Goal: Task Accomplishment & Management: Manage account settings

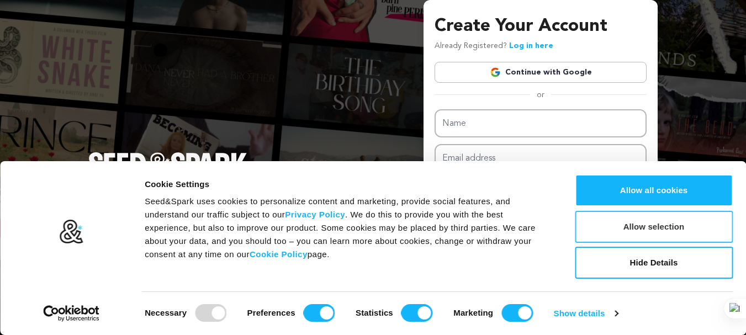
click at [622, 241] on button "Allow selection" at bounding box center [654, 227] width 158 height 32
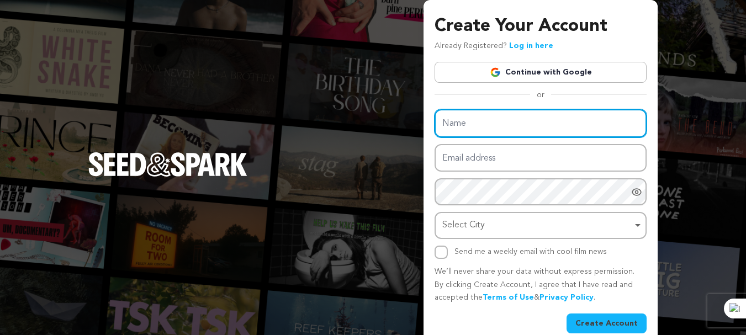
paste input "A Safe Place Therapy"
type input "A Safe Place Therapy"
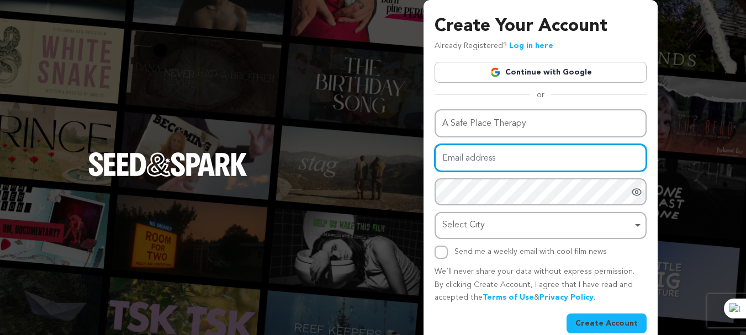
click at [467, 167] on input "Email address" at bounding box center [540, 158] width 212 height 28
paste input "[EMAIL_ADDRESS][DOMAIN_NAME]"
type input "[EMAIL_ADDRESS][DOMAIN_NAME]"
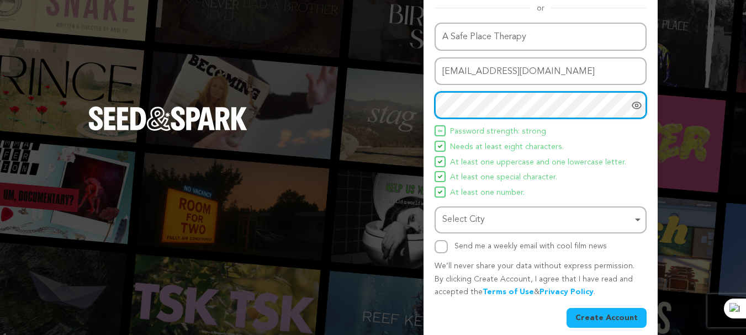
scroll to position [97, 0]
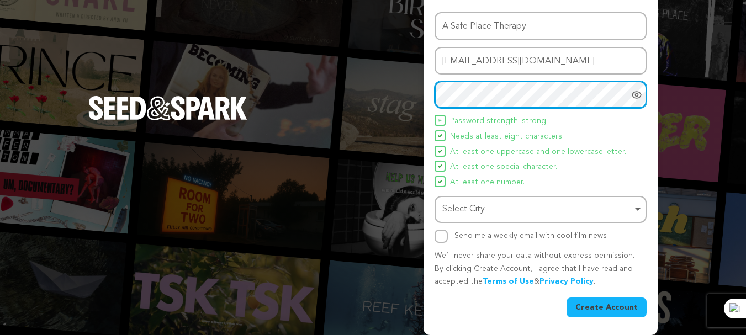
click at [479, 211] on div "Select City Remove item" at bounding box center [537, 209] width 190 height 16
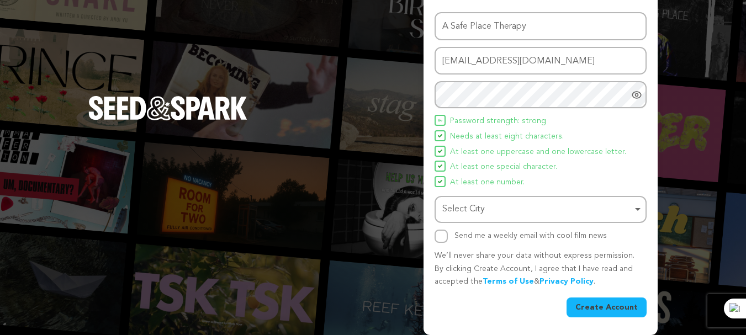
click at [484, 212] on div "Select City Remove item" at bounding box center [537, 209] width 190 height 16
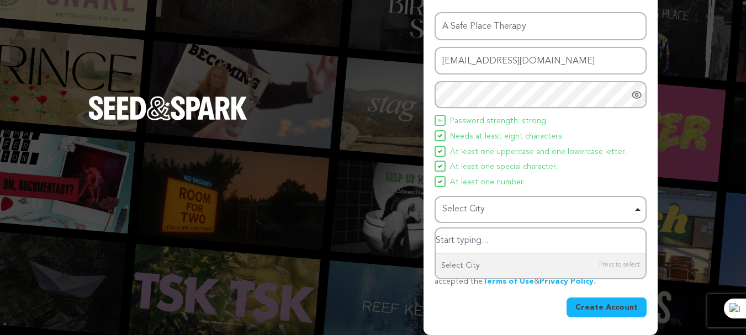
click at [488, 242] on input "Select City" at bounding box center [540, 240] width 210 height 25
paste input "Pasadena"
type input "Pasadena"
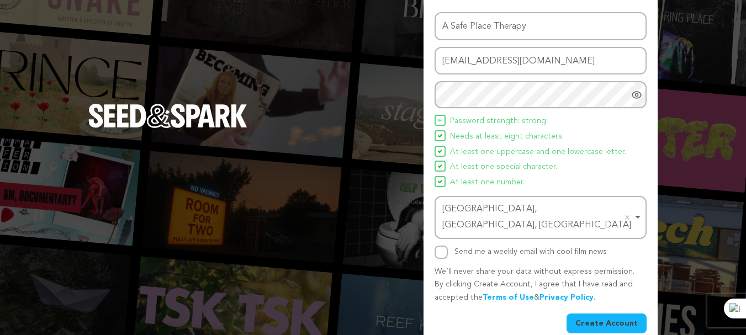
click at [584, 313] on button "Create Account" at bounding box center [606, 323] width 80 height 20
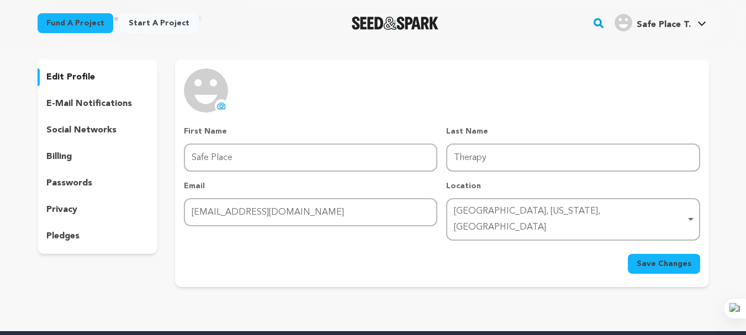
scroll to position [55, 0]
click at [78, 108] on p "e-mail notifications" at bounding box center [89, 103] width 86 height 13
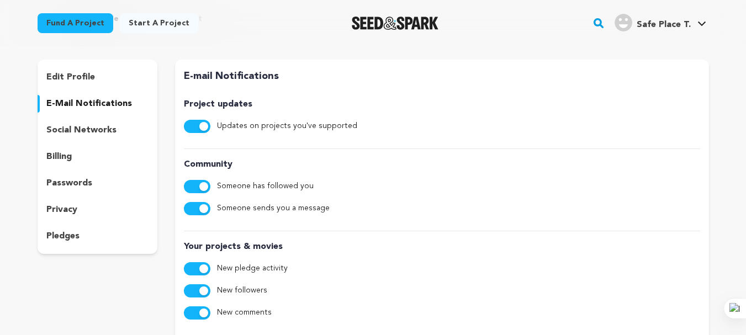
click at [196, 130] on button "button" at bounding box center [197, 126] width 26 height 13
drag, startPoint x: 198, startPoint y: 179, endPoint x: 195, endPoint y: 212, distance: 33.8
click at [198, 179] on div "Community Someone has followed you Someone sends you a message" at bounding box center [441, 184] width 515 height 73
click at [192, 209] on button "button" at bounding box center [197, 208] width 26 height 13
click at [194, 187] on button "button" at bounding box center [197, 186] width 26 height 13
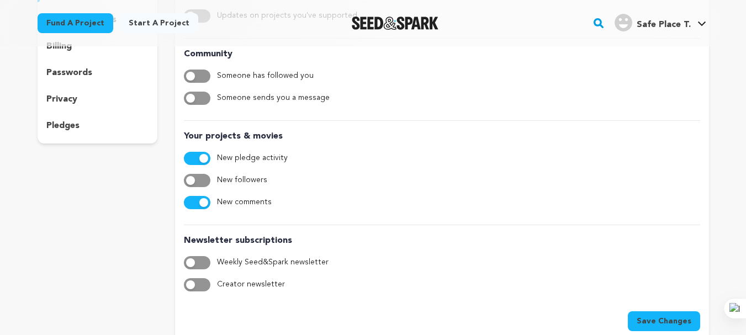
drag, startPoint x: 204, startPoint y: 209, endPoint x: 204, endPoint y: 172, distance: 37.0
click at [204, 209] on div "Your projects & movies New pledge activity New followers New comments" at bounding box center [441, 167] width 515 height 95
click at [196, 162] on button "button" at bounding box center [197, 158] width 26 height 13
click at [194, 201] on button "button" at bounding box center [197, 202] width 26 height 13
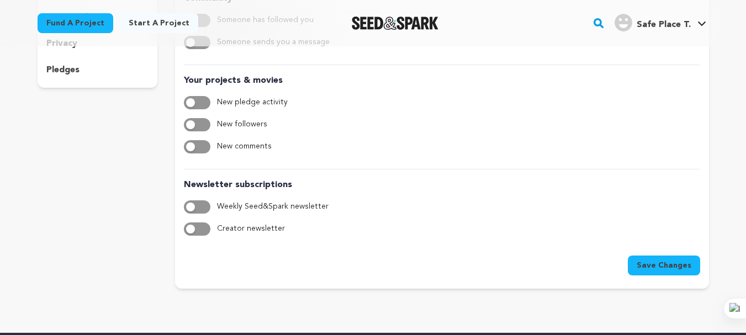
scroll to position [221, 0]
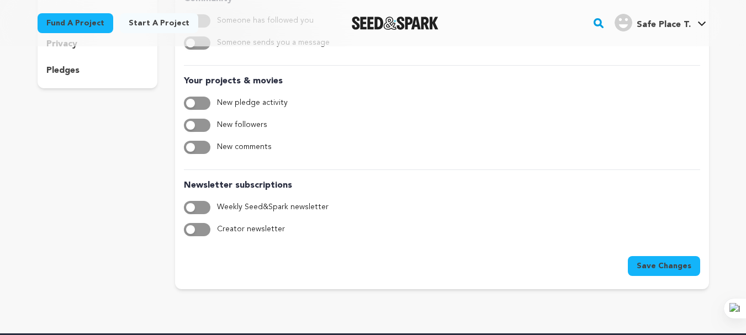
click at [636, 266] on button "Save Changes" at bounding box center [664, 266] width 72 height 20
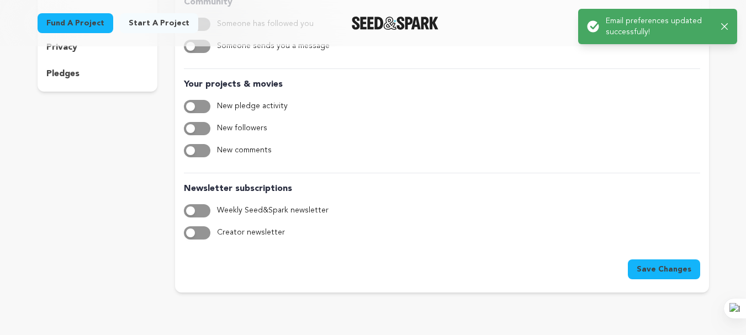
scroll to position [0, 0]
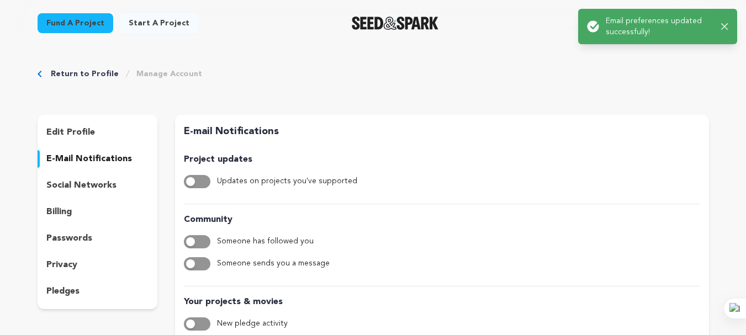
click at [89, 185] on p "social networks" at bounding box center [81, 185] width 70 height 13
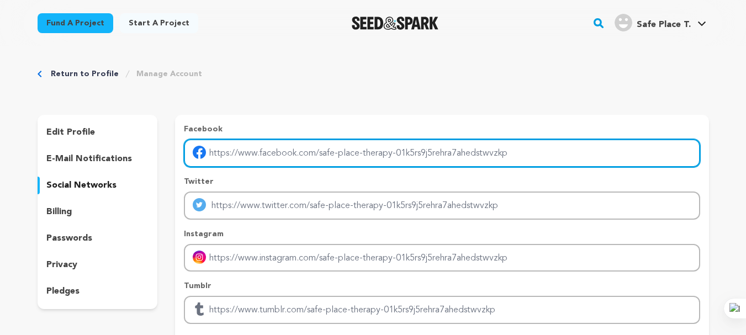
click at [256, 159] on input "Enter facebook profile link" at bounding box center [441, 153] width 515 height 28
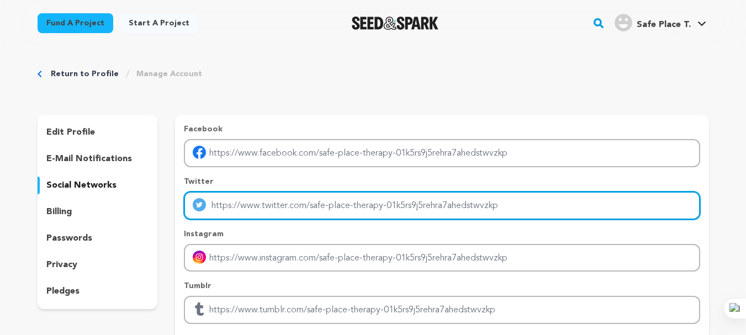
click at [258, 204] on input "Enter twitter profile link" at bounding box center [441, 206] width 515 height 28
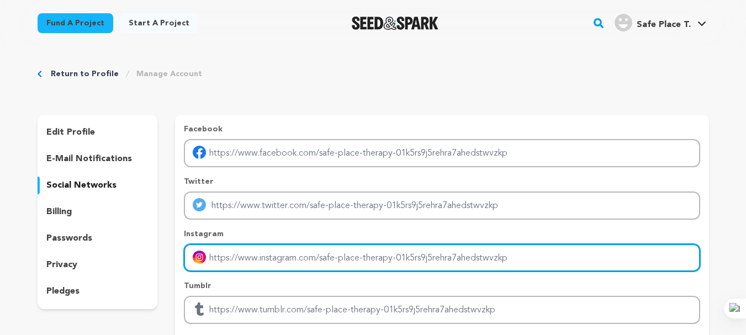
click at [252, 252] on input "Enter instagram handle link" at bounding box center [441, 258] width 515 height 28
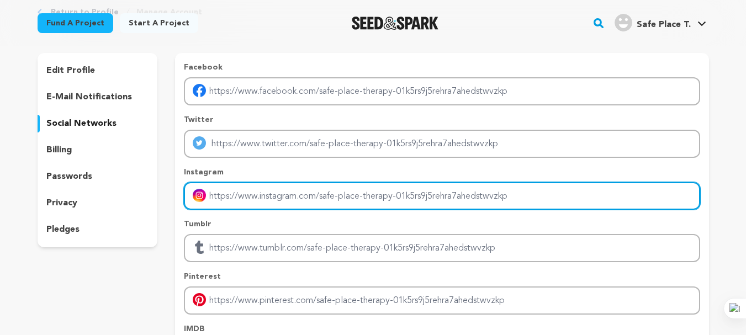
scroll to position [110, 0]
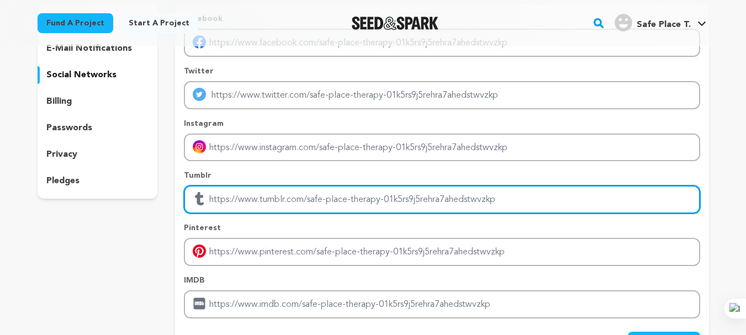
click at [254, 203] on input "Enter tubmlr profile link" at bounding box center [441, 199] width 515 height 28
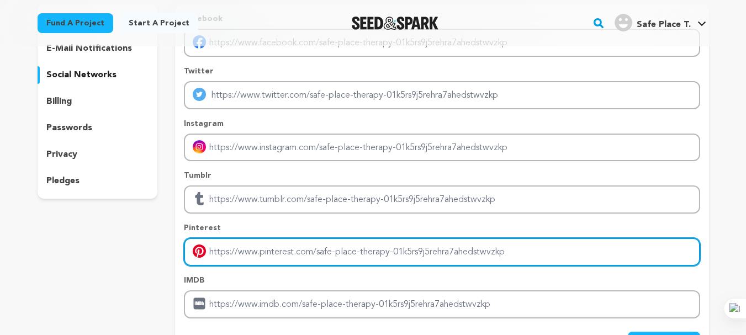
click at [247, 253] on input "Enter pinterest profile link" at bounding box center [441, 252] width 515 height 28
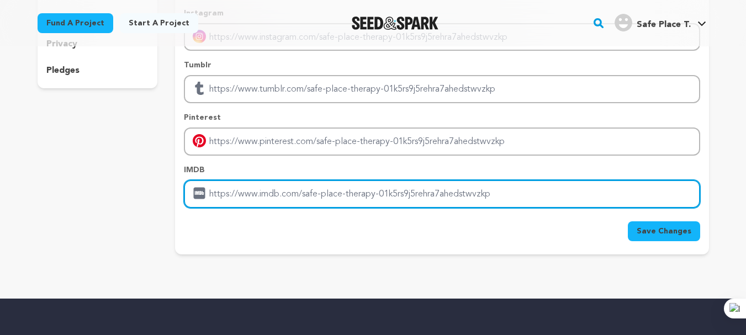
click at [228, 190] on input "Enter IMDB profile link" at bounding box center [441, 194] width 515 height 28
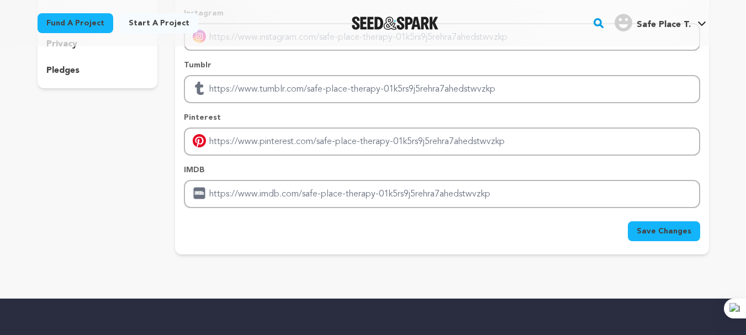
click at [86, 214] on div "edit profile e-mail notifications social networks billing passwords privacy ple…" at bounding box center [98, 74] width 120 height 360
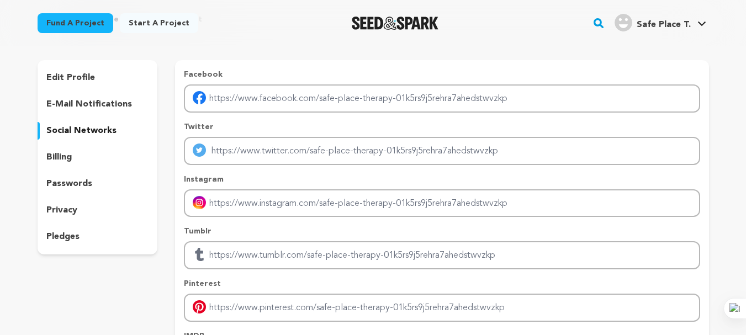
scroll to position [0, 0]
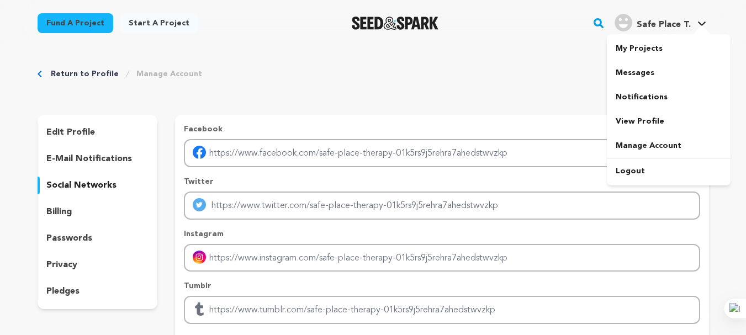
click at [655, 28] on span "Safe Place T." at bounding box center [663, 24] width 54 height 9
